Goal: Transaction & Acquisition: Obtain resource

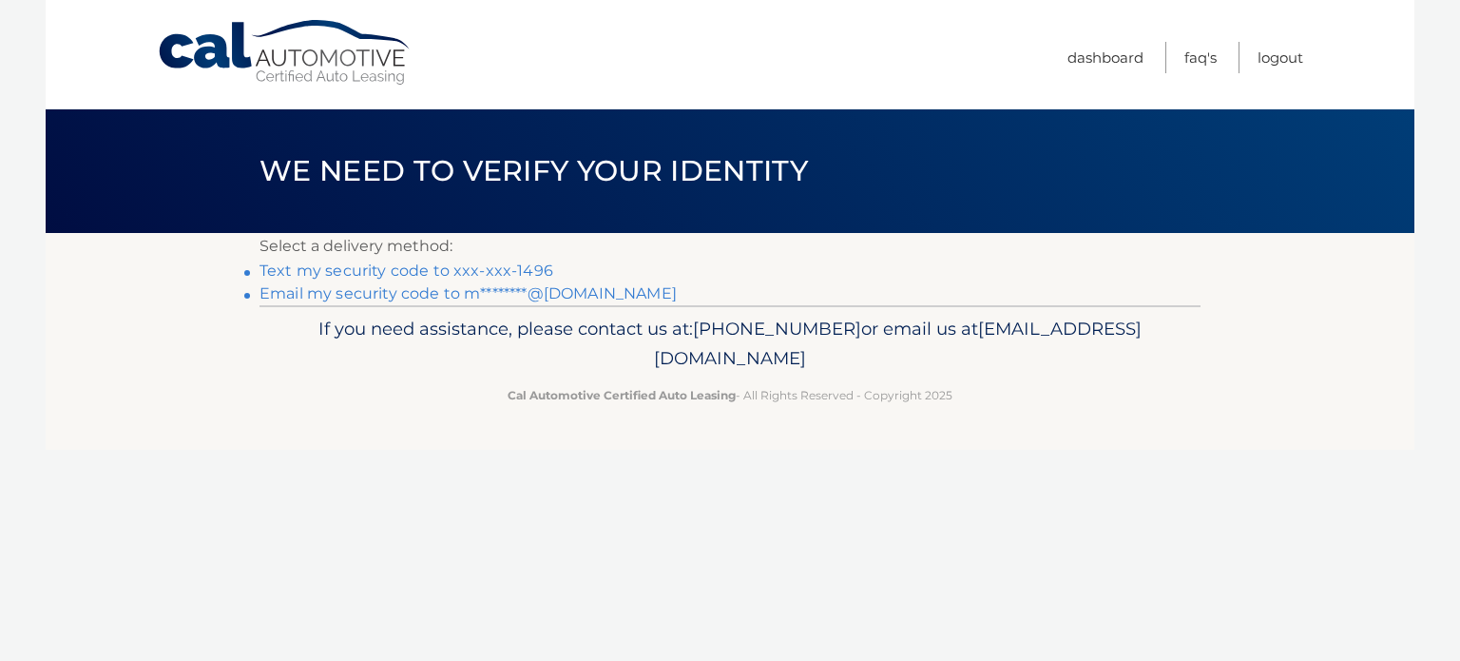
click at [500, 273] on link "Text my security code to xxx-xxx-1496" at bounding box center [407, 270] width 294 height 18
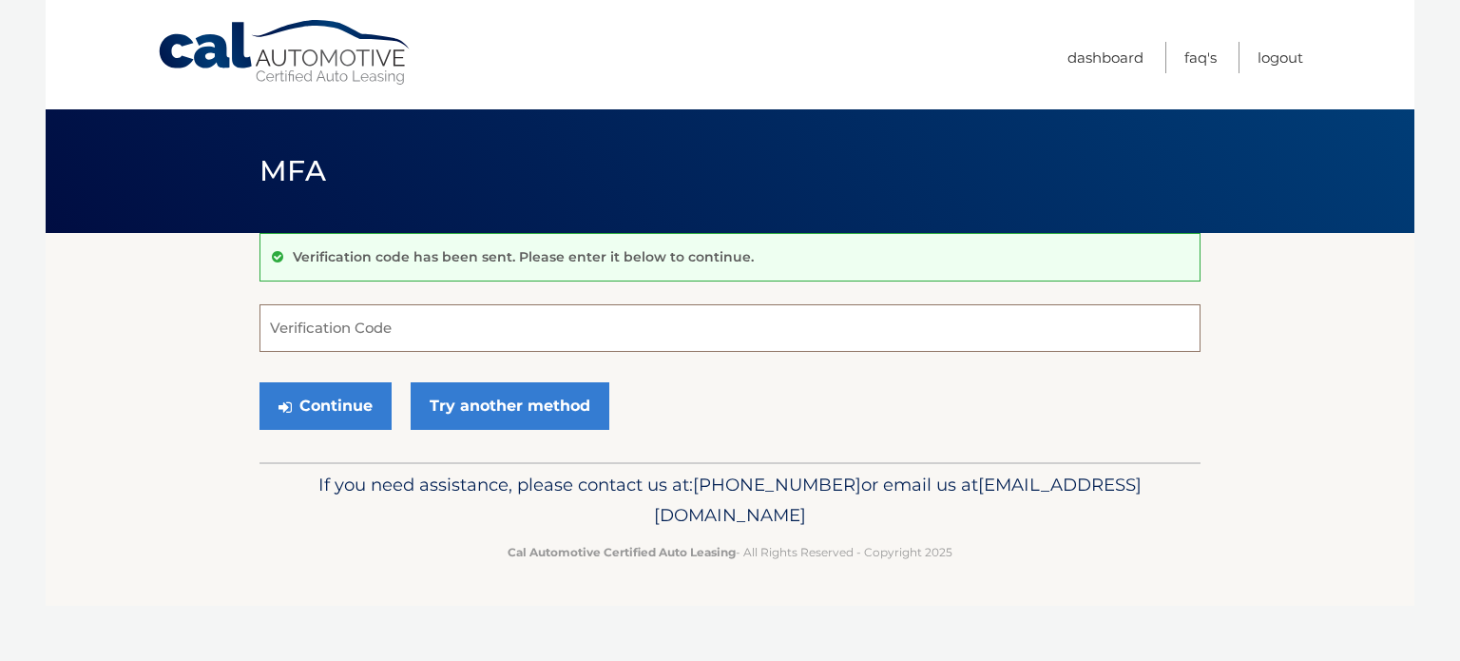
click at [486, 330] on input "Verification Code" at bounding box center [730, 328] width 941 height 48
type input "766391"
click at [346, 408] on button "Continue" at bounding box center [326, 406] width 132 height 48
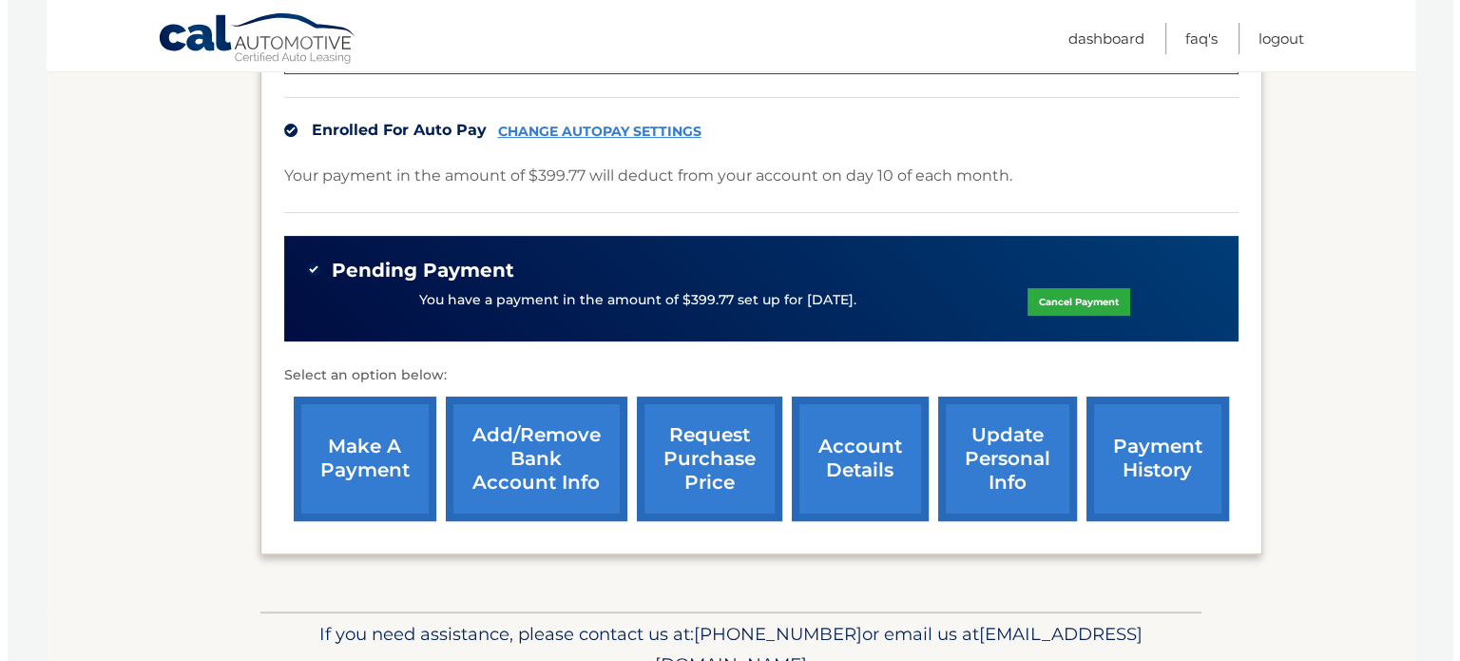
scroll to position [572, 0]
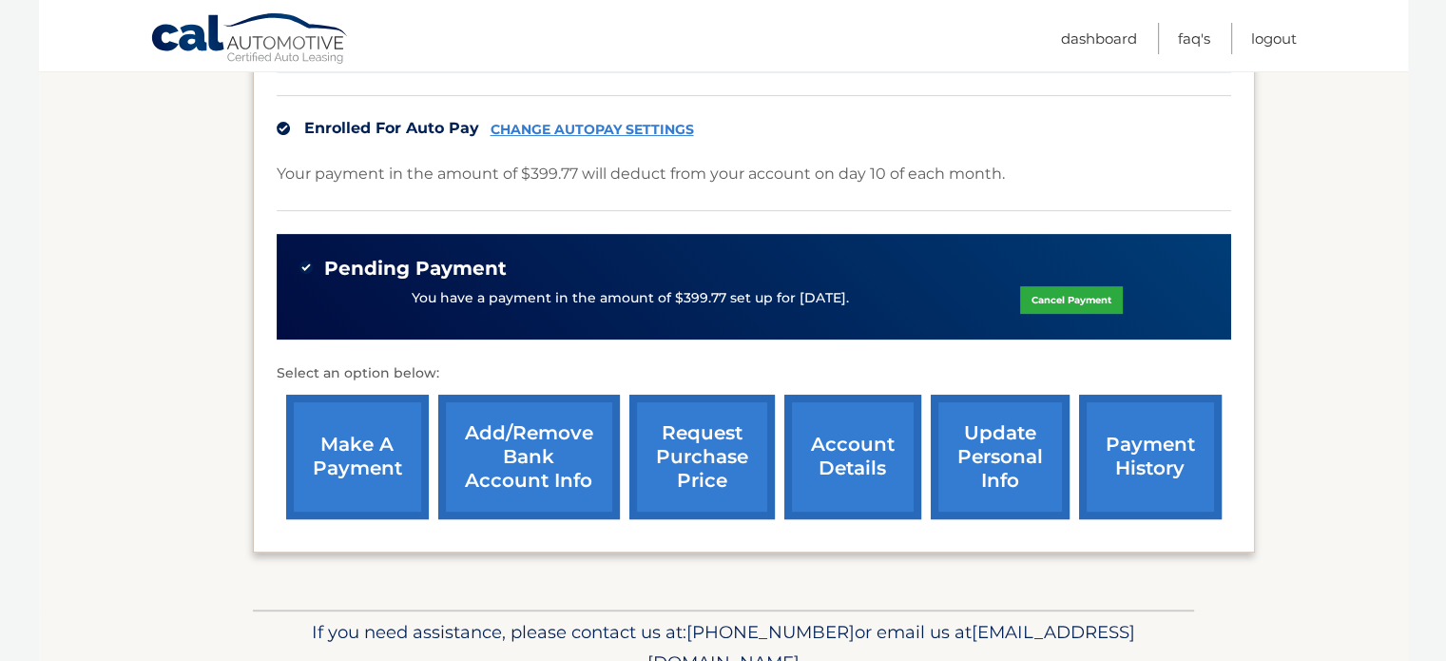
click at [684, 471] on link "request purchase price" at bounding box center [701, 457] width 145 height 125
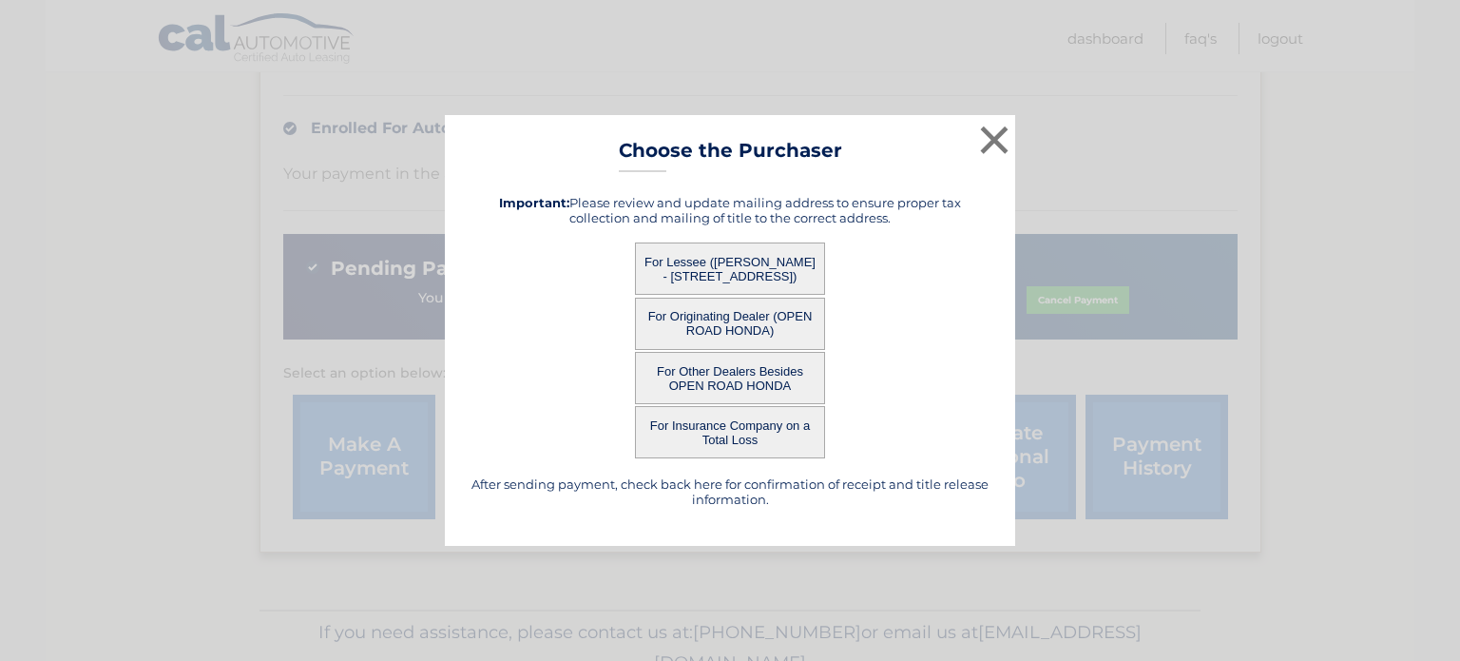
click at [743, 320] on button "For Originating Dealer (OPEN ROAD HONDA)" at bounding box center [730, 324] width 190 height 52
click at [713, 324] on button "For Originating Dealer (OPEN ROAD HONDA)" at bounding box center [730, 324] width 190 height 52
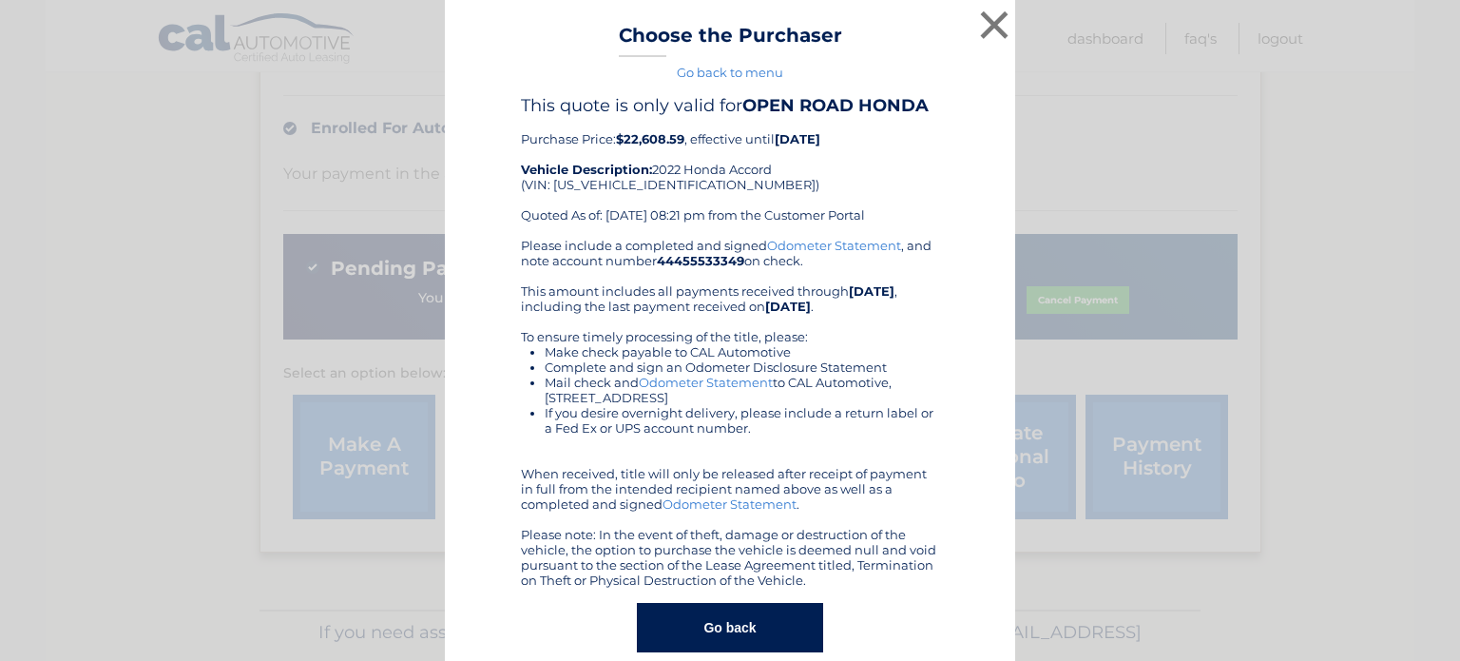
click at [726, 620] on button "Go back" at bounding box center [729, 627] width 185 height 49
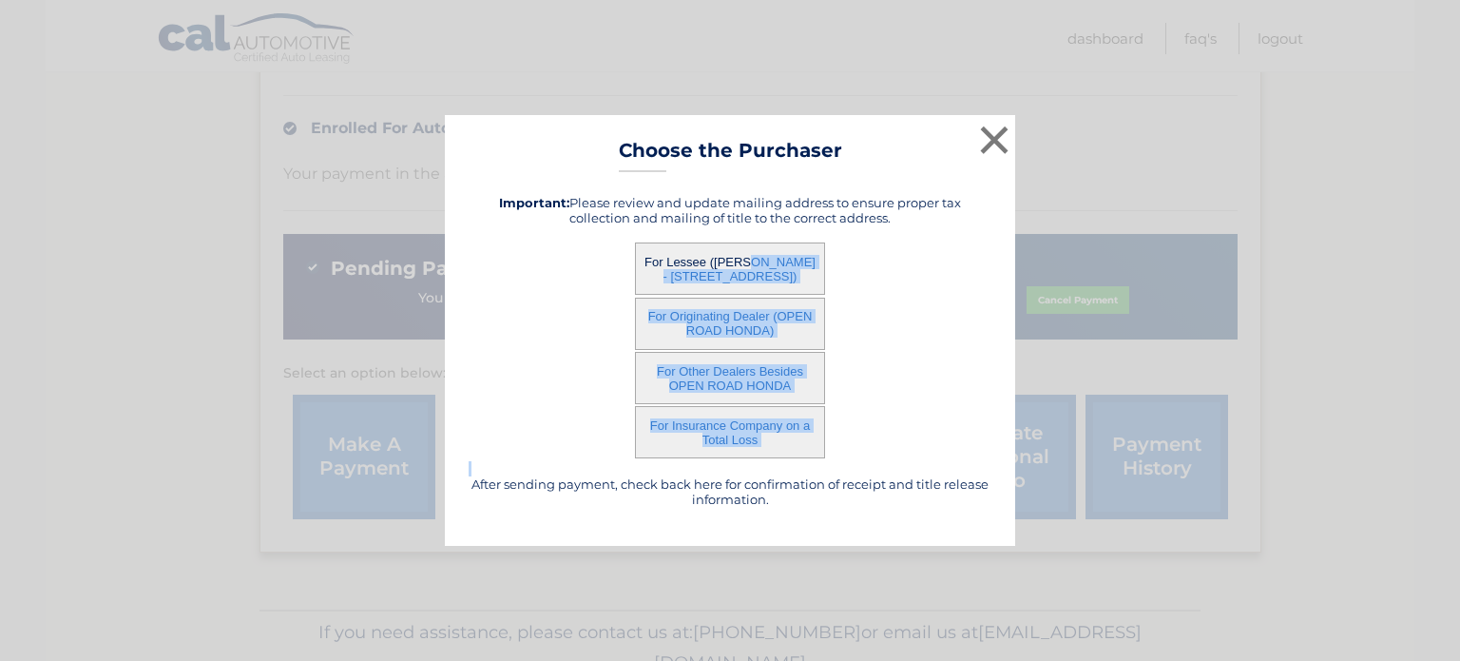
drag, startPoint x: 726, startPoint y: 620, endPoint x: 907, endPoint y: 258, distance: 404.8
click at [907, 258] on div "× Choose the Purchaser Go back to menu After sending payment, check back here f…" at bounding box center [730, 330] width 1460 height 661
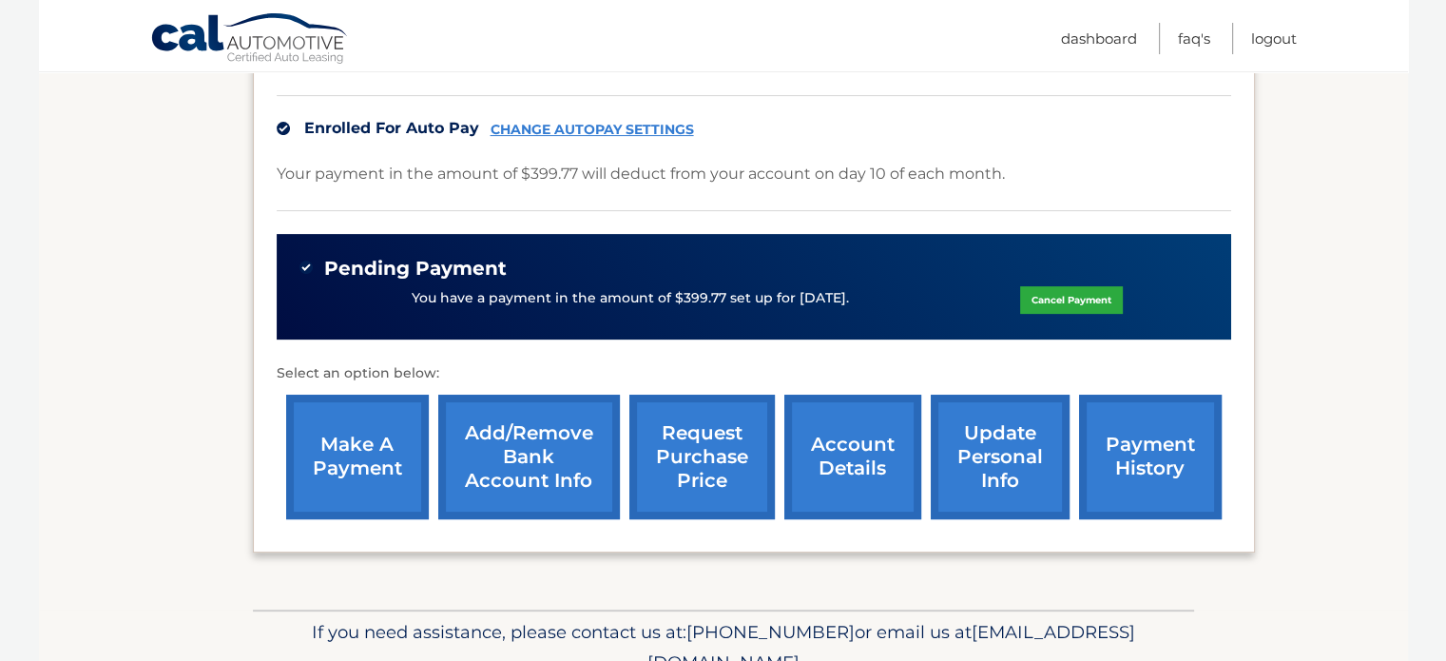
click at [907, 258] on div "Pending Payment" at bounding box center [753, 269] width 909 height 24
click at [713, 457] on link "request purchase price" at bounding box center [701, 457] width 145 height 125
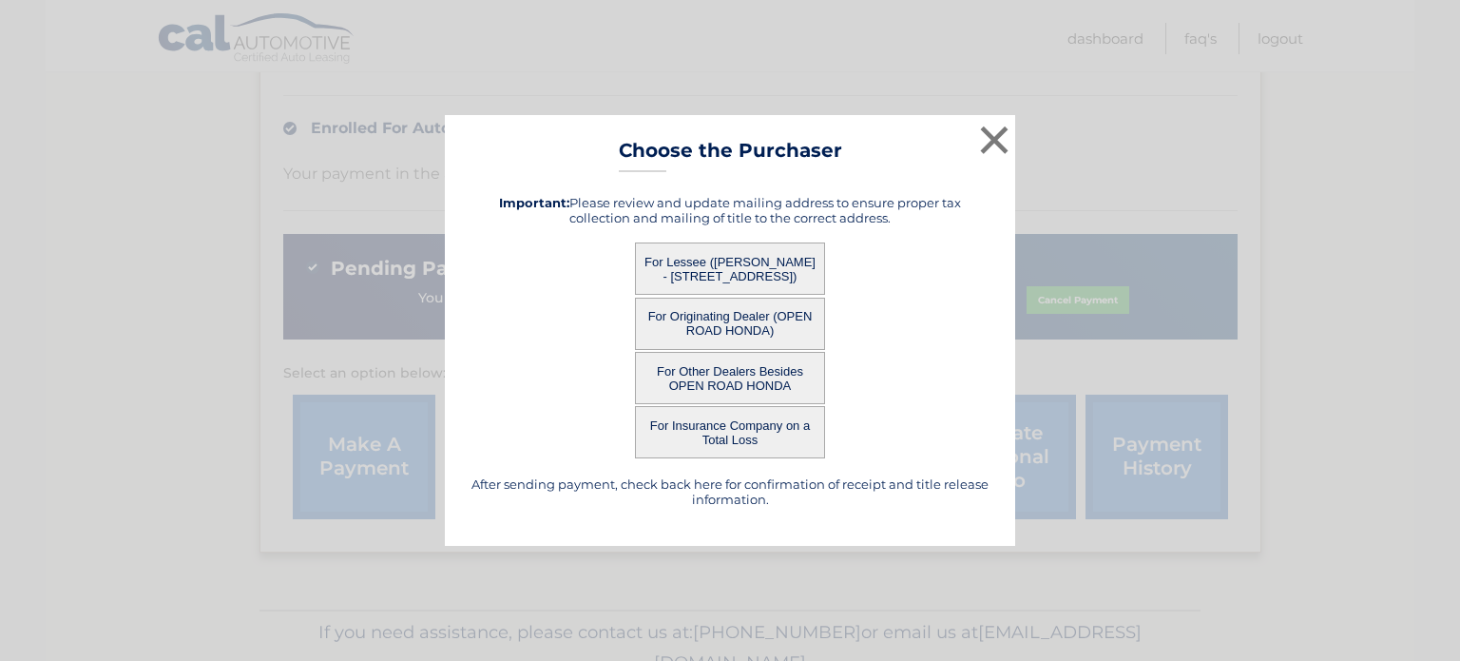
click at [718, 260] on button "For Lessee (MAYUR BHIKHALAL - 24 Trento St, , Iselin, NJ 08830)" at bounding box center [730, 268] width 190 height 52
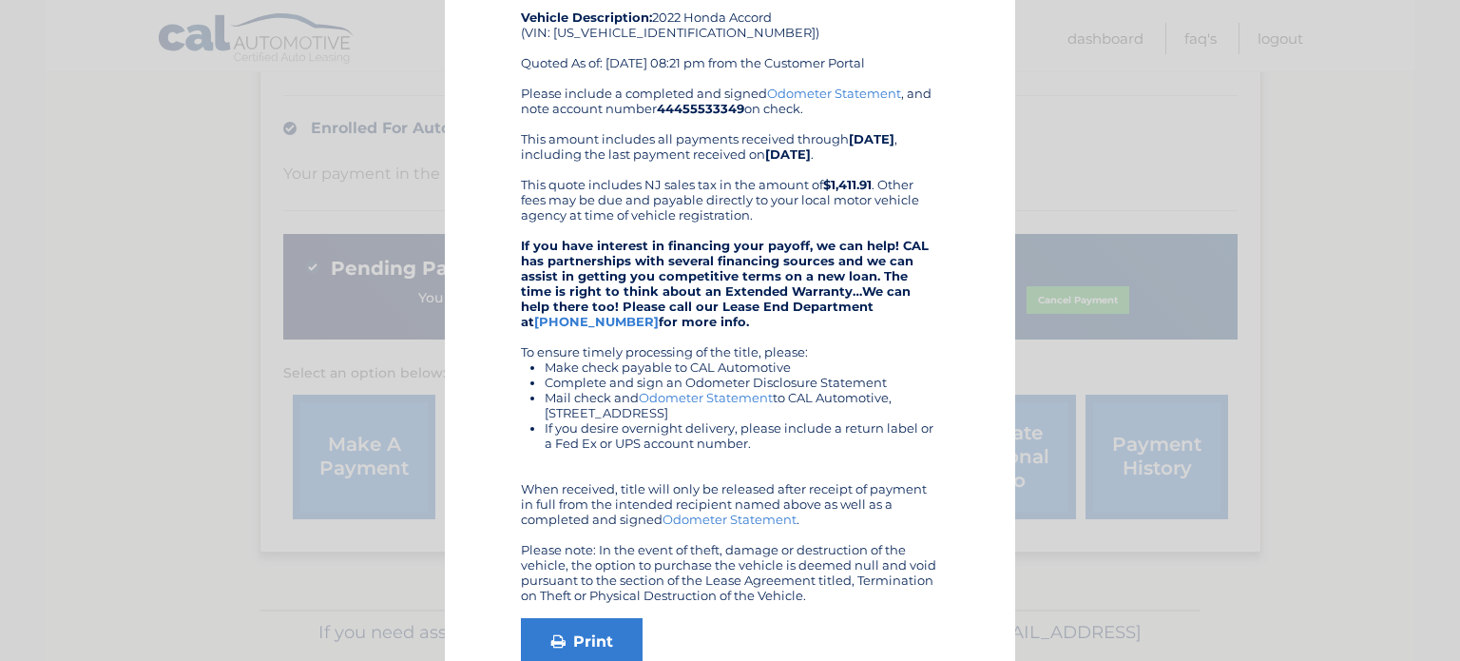
scroll to position [260, 0]
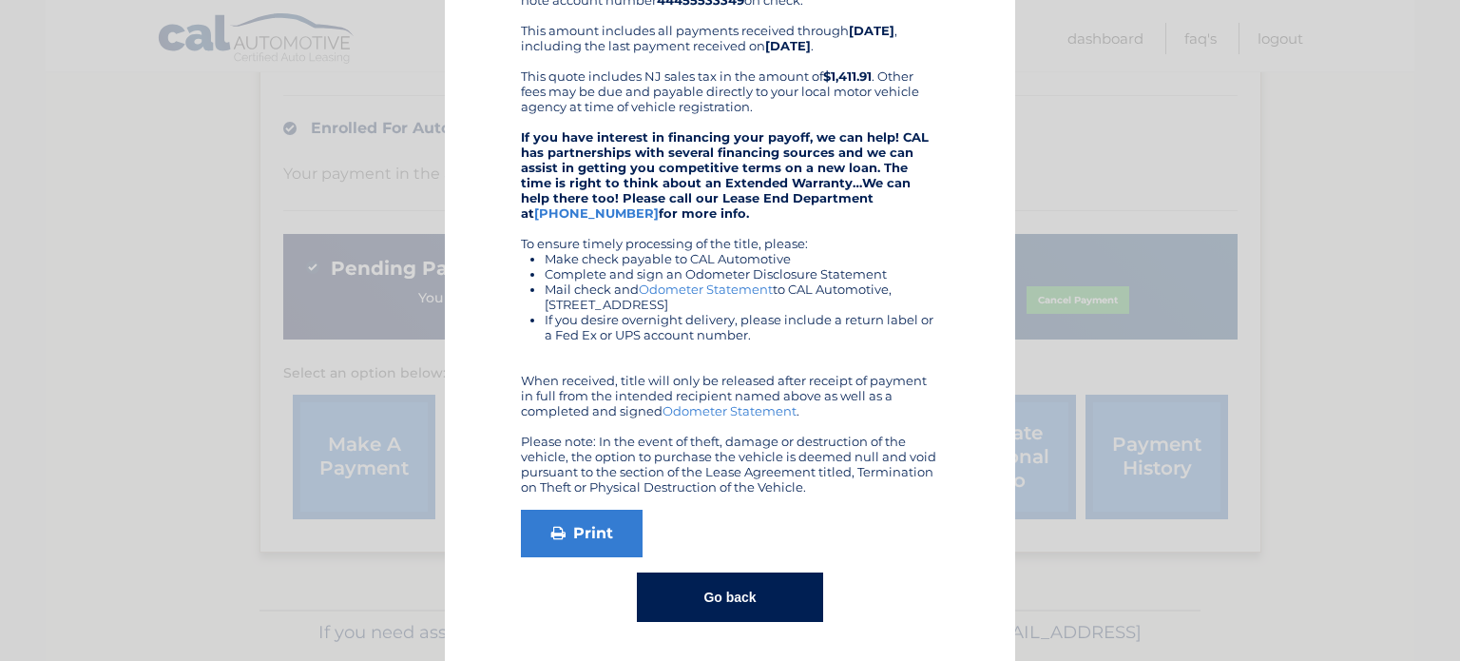
click at [695, 281] on link "Odometer Statement" at bounding box center [706, 288] width 134 height 15
